Goal: Navigation & Orientation: Understand site structure

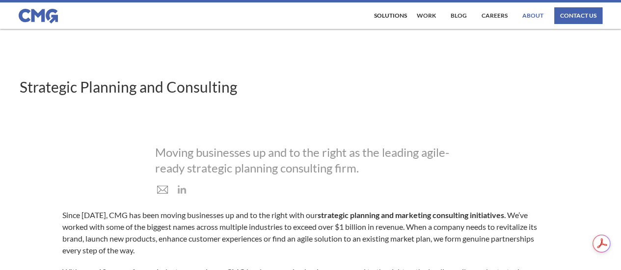
click at [532, 18] on link "About" at bounding box center [533, 15] width 26 height 17
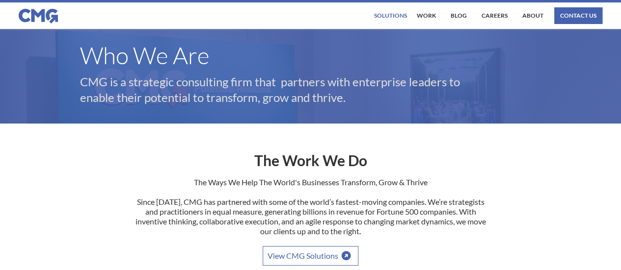
click at [398, 17] on div "Solutions" at bounding box center [390, 16] width 33 height 6
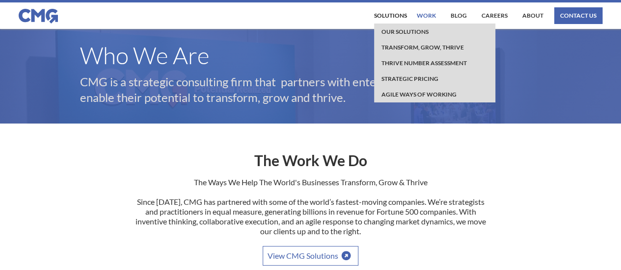
click at [424, 17] on link "work" at bounding box center [426, 15] width 24 height 17
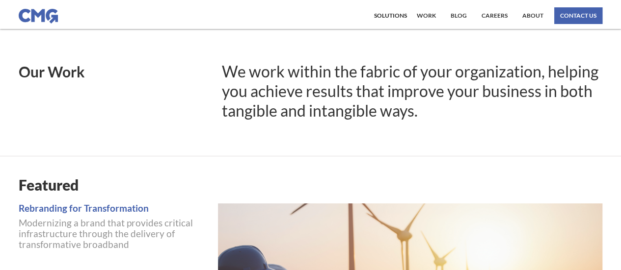
click at [397, 14] on div "Solutions" at bounding box center [390, 16] width 33 height 6
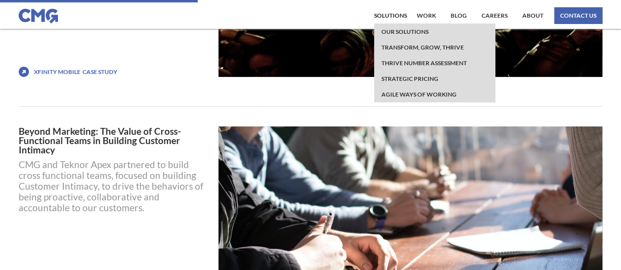
scroll to position [1633, 0]
